Goal: Find specific page/section: Find specific page/section

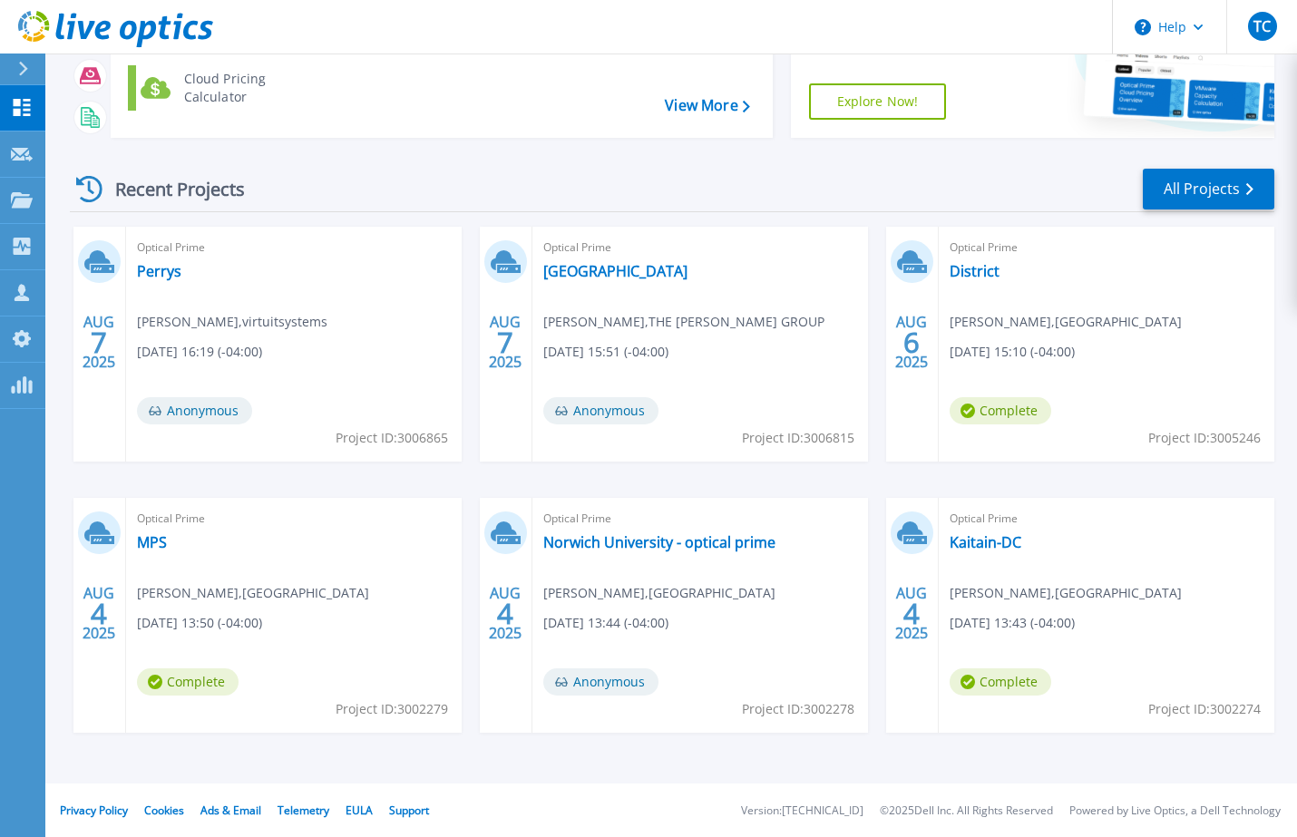
scroll to position [168, 0]
click at [1207, 194] on link "All Projects" at bounding box center [1209, 188] width 132 height 41
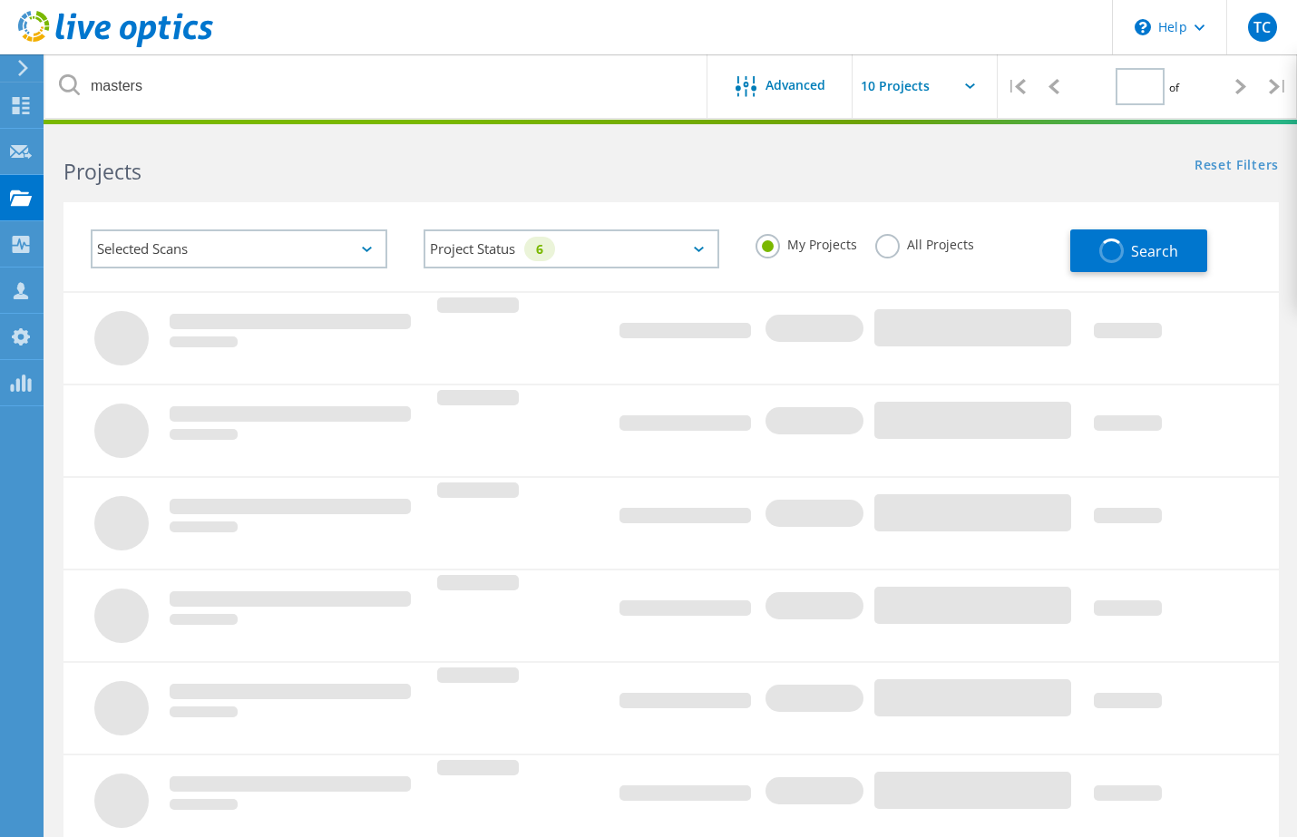
type input "1"
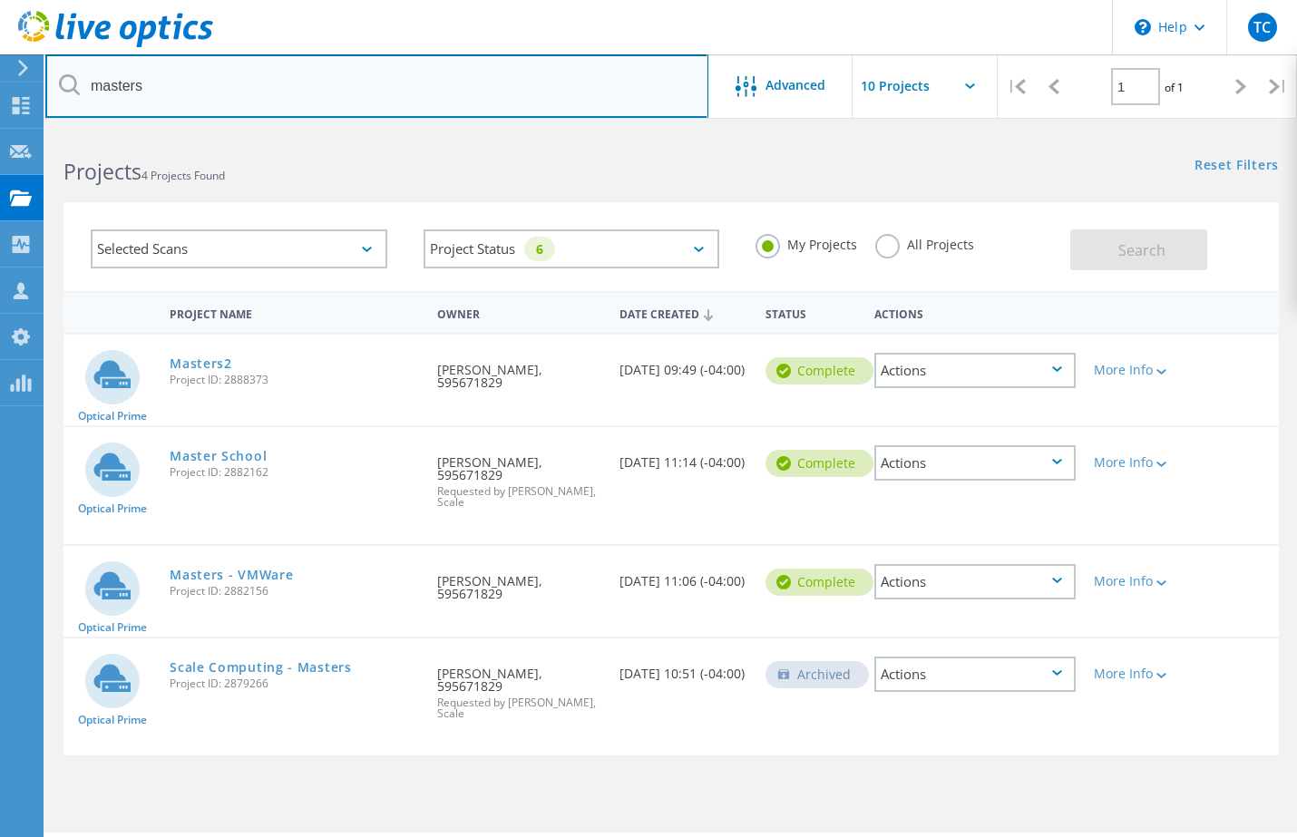
drag, startPoint x: 265, startPoint y: 102, endPoint x: -73, endPoint y: 73, distance: 338.6
click at [0, 73] on html "\n Help Explore Helpful Articles Contact Support TC OEM Team Member [PERSON_NAM…" at bounding box center [648, 443] width 1297 height 887
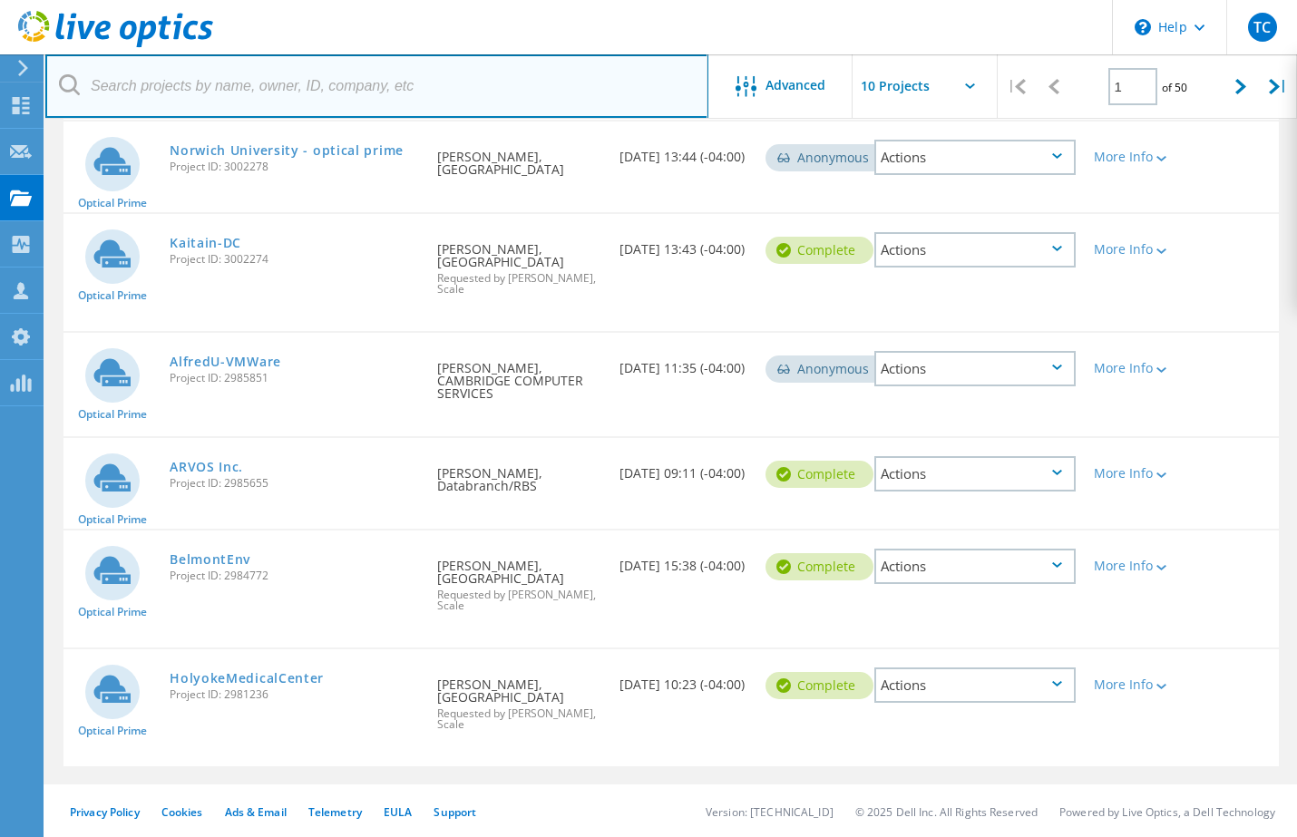
scroll to position [638, 0]
